Goal: Find contact information: Find contact information

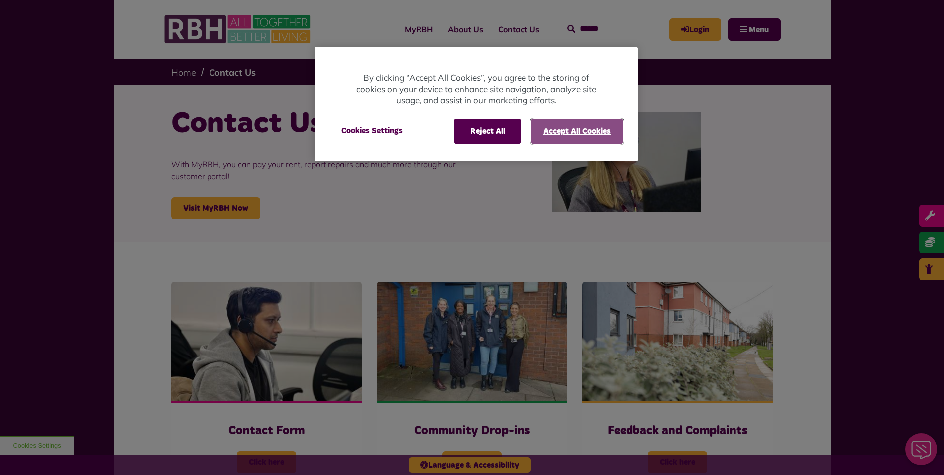
click at [561, 126] on button "Accept All Cookies" at bounding box center [577, 131] width 92 height 26
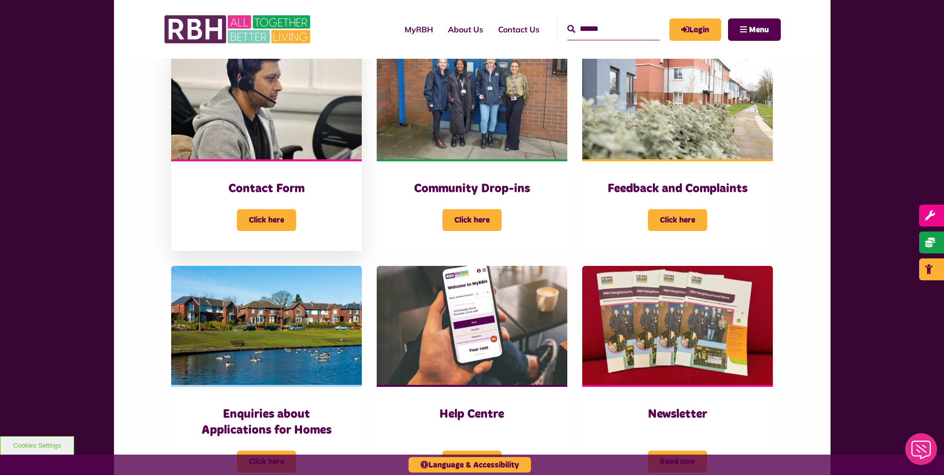
scroll to position [298, 0]
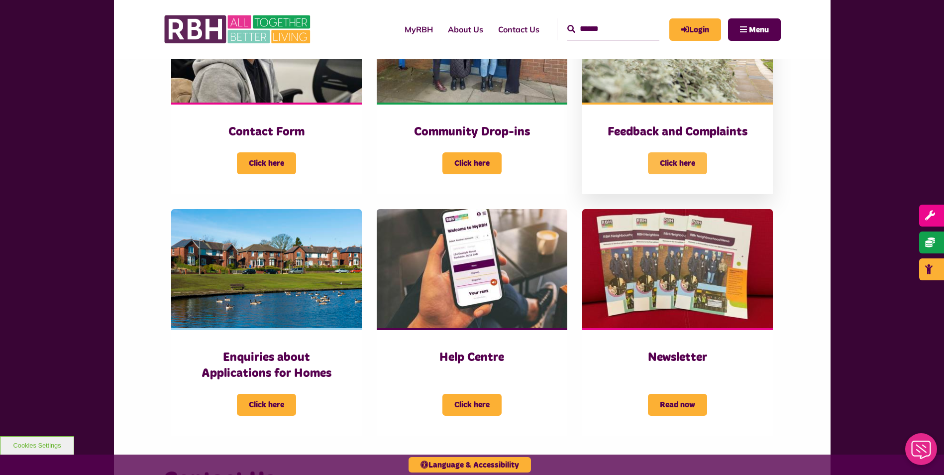
click at [682, 156] on span "Click here" at bounding box center [677, 163] width 59 height 22
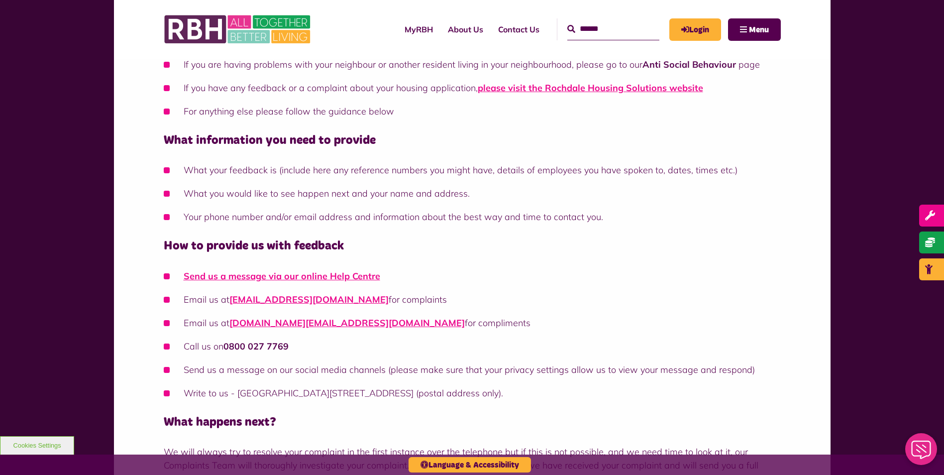
scroll to position [298, 0]
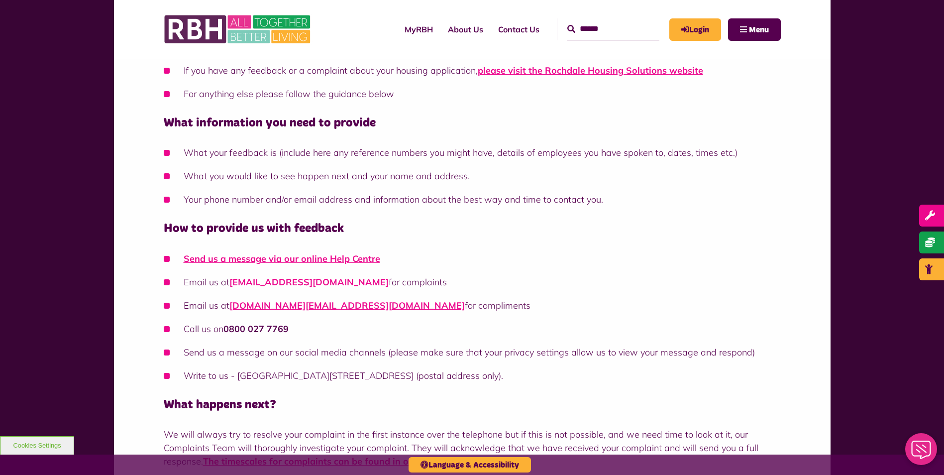
drag, startPoint x: 227, startPoint y: 283, endPoint x: 370, endPoint y: 287, distance: 142.8
click at [370, 287] on li "Email us at customer.complaints@rbh.org.uk for complaints" at bounding box center [472, 281] width 617 height 13
copy li "[EMAIL_ADDRESS][DOMAIN_NAME]"
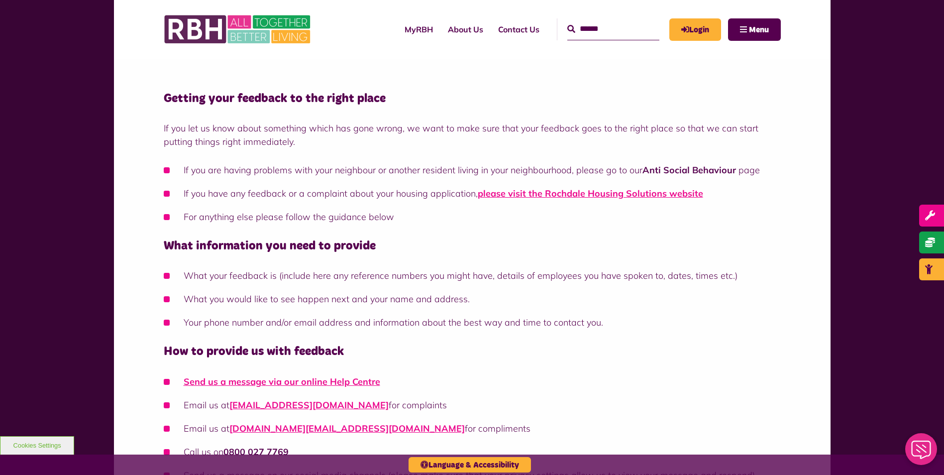
scroll to position [0, 0]
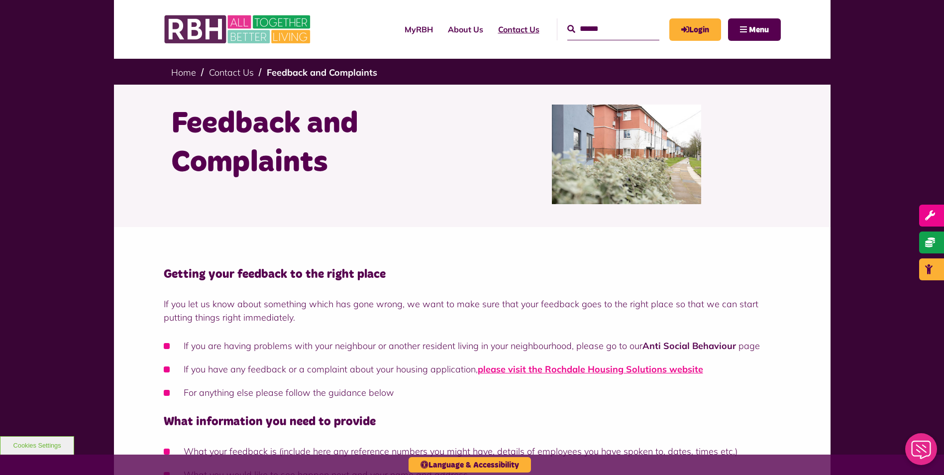
click at [494, 36] on link "Contact Us" at bounding box center [518, 29] width 56 height 27
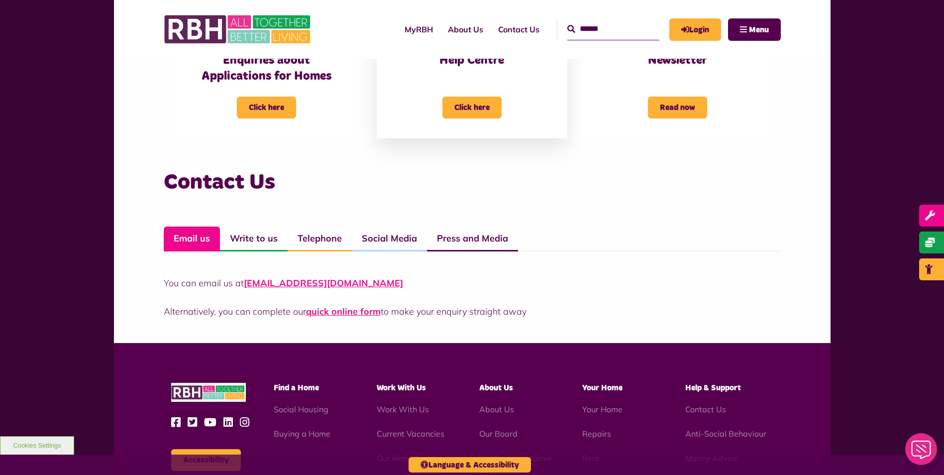
scroll to position [597, 0]
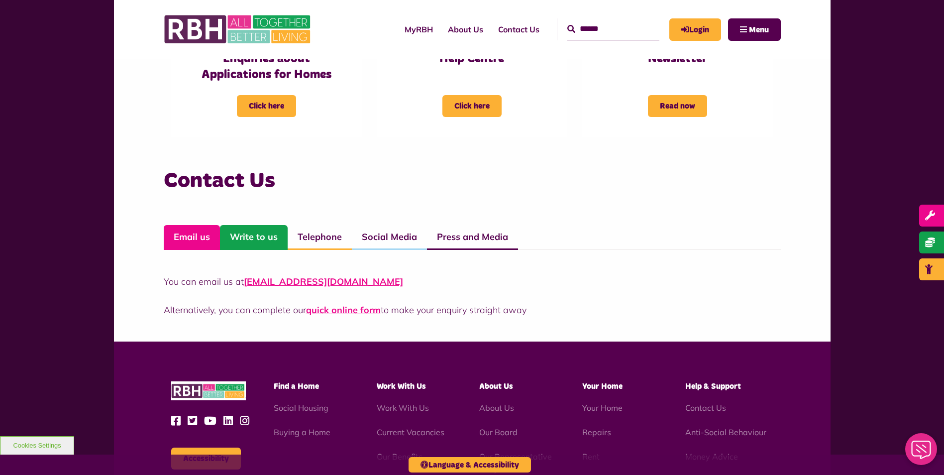
click at [254, 235] on link "Write to us" at bounding box center [254, 237] width 68 height 25
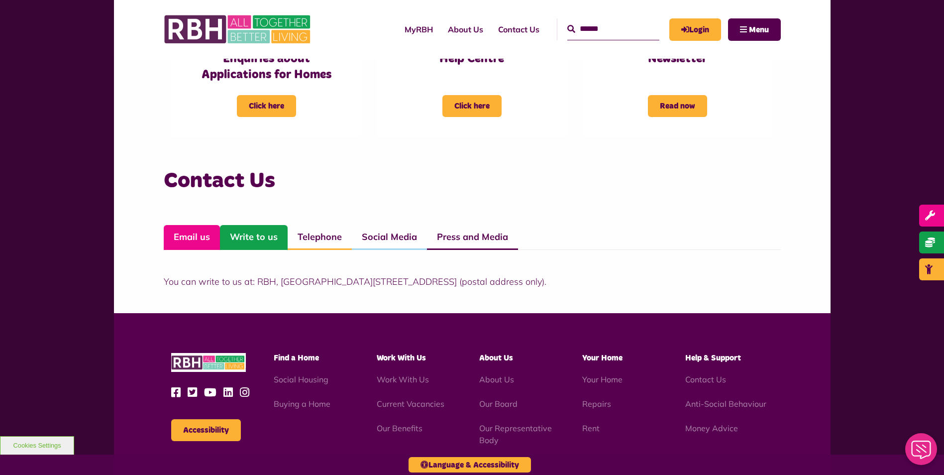
click at [181, 245] on link "Email us" at bounding box center [192, 237] width 56 height 25
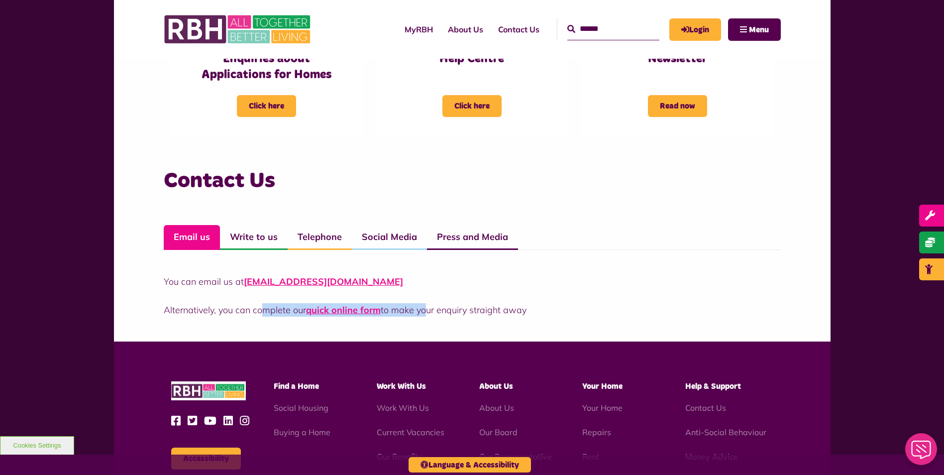
drag, startPoint x: 421, startPoint y: 288, endPoint x: 265, endPoint y: 294, distance: 156.8
click at [265, 294] on div "You can email us at CustomerExperience@rbh.org.uk Alternatively, you can comple…" at bounding box center [472, 296] width 617 height 42
drag, startPoint x: 265, startPoint y: 294, endPoint x: 233, endPoint y: 330, distance: 47.9
click at [233, 330] on div "Contact Us Email us Write to us Telephone Social Media Press and Media You can …" at bounding box center [472, 252] width 716 height 180
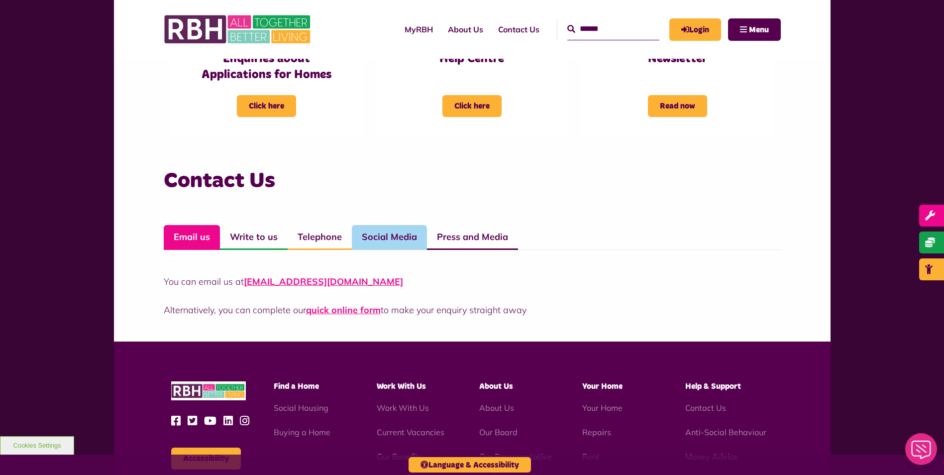
click at [374, 235] on link "Social Media" at bounding box center [389, 237] width 75 height 25
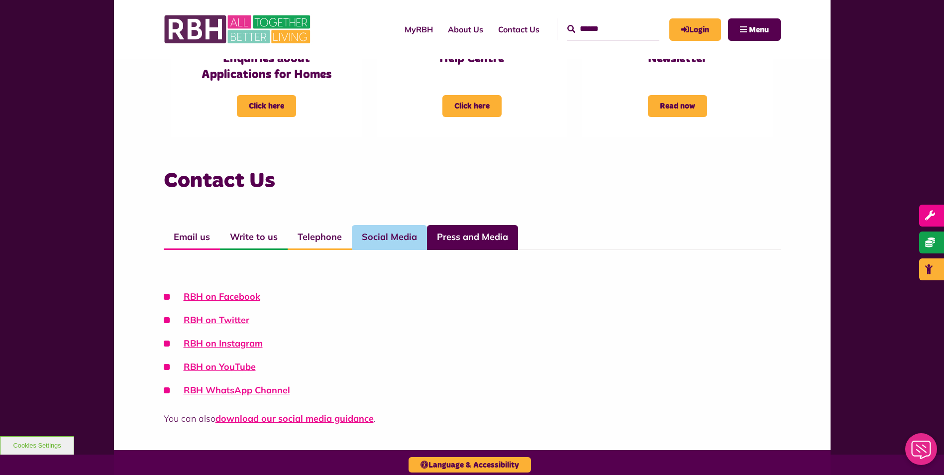
click at [464, 231] on link "Press and Media" at bounding box center [472, 237] width 91 height 25
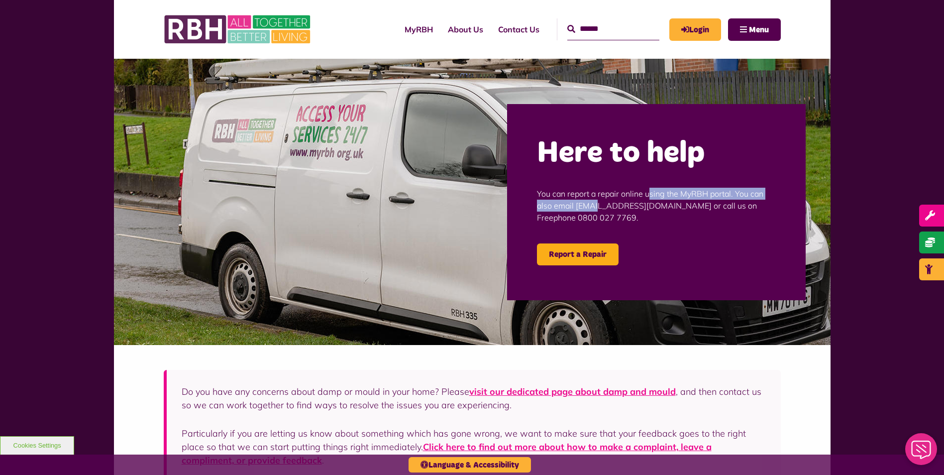
drag, startPoint x: 563, startPoint y: 191, endPoint x: 732, endPoint y: 188, distance: 168.6
click at [732, 188] on p "You can report a repair online using the MyRBH portal. You can also email [EMAI…" at bounding box center [656, 206] width 239 height 66
drag, startPoint x: 732, startPoint y: 188, endPoint x: 644, endPoint y: 207, distance: 89.8
click at [679, 208] on p "You can report a repair online using the MyRBH portal. You can also email [EMAI…" at bounding box center [656, 206] width 239 height 66
drag, startPoint x: 565, startPoint y: 208, endPoint x: 660, endPoint y: 202, distance: 95.7
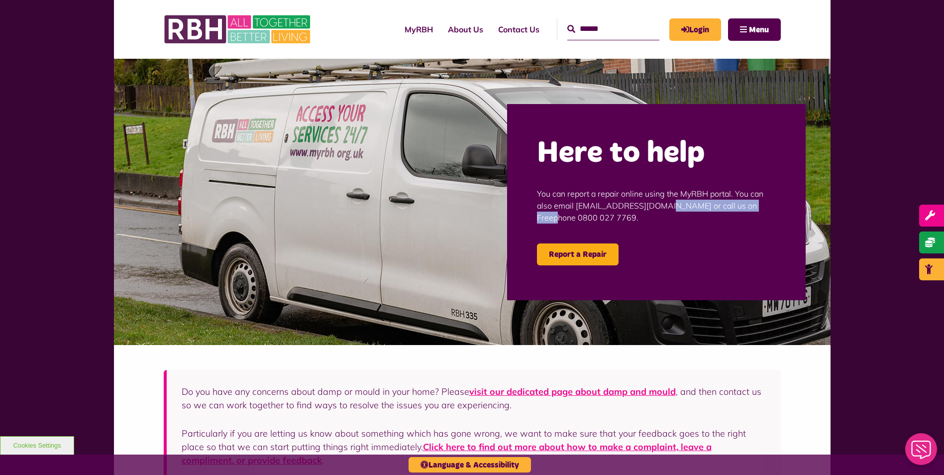
click at [660, 202] on p "You can report a repair online using the MyRBH portal. You can also email [EMAI…" at bounding box center [656, 206] width 239 height 66
drag, startPoint x: 660, startPoint y: 202, endPoint x: 644, endPoint y: 218, distance: 22.2
click at [644, 218] on p "You can report a repair online using the MyRBH portal. You can also email [EMAI…" at bounding box center [656, 206] width 239 height 66
drag, startPoint x: 549, startPoint y: 207, endPoint x: 689, endPoint y: 204, distance: 140.3
click at [689, 204] on p "You can report a repair online using the MyRBH portal. You can also email [EMAI…" at bounding box center [656, 206] width 239 height 66
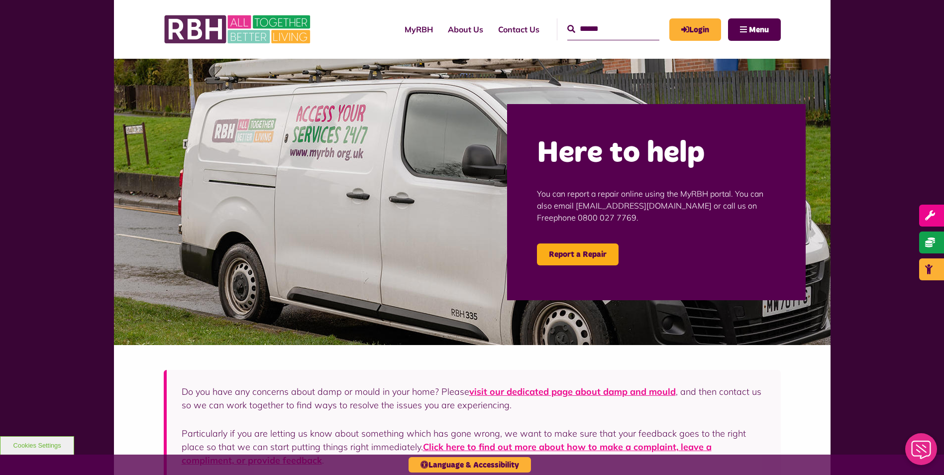
drag, startPoint x: 689, startPoint y: 204, endPoint x: 676, endPoint y: 218, distance: 19.0
click at [676, 218] on p "You can report a repair online using the MyRBH portal. You can also email [EMAI…" at bounding box center [656, 206] width 239 height 66
